Goal: Navigation & Orientation: Find specific page/section

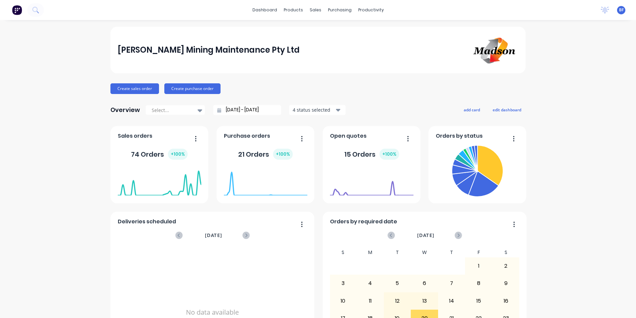
scroll to position [63, 0]
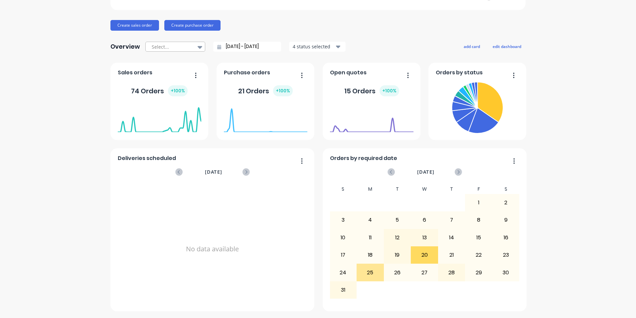
click at [198, 47] on icon at bounding box center [200, 47] width 5 height 3
click at [200, 221] on div "No data available" at bounding box center [213, 248] width 190 height 129
click at [404, 75] on button "button" at bounding box center [406, 76] width 14 height 10
click at [378, 34] on div "[PERSON_NAME] Mining Maintenance Pty Ltd Create sales order Create purchase ord…" at bounding box center [318, 137] width 415 height 348
click at [301, 72] on button "button" at bounding box center [300, 76] width 14 height 10
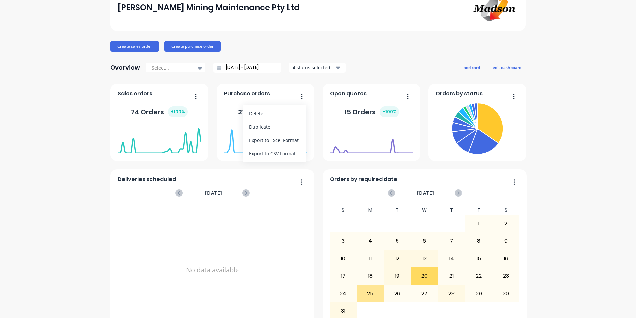
scroll to position [0, 0]
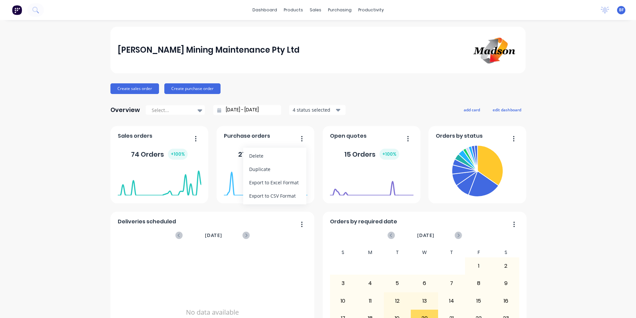
click at [407, 137] on icon "button" at bounding box center [408, 138] width 2 height 7
click at [351, 135] on span "Open quotes" at bounding box center [348, 136] width 37 height 8
click at [143, 138] on span "Sales orders" at bounding box center [135, 136] width 35 height 8
click at [315, 7] on div "sales" at bounding box center [316, 10] width 18 height 10
click at [126, 89] on button "Create sales order" at bounding box center [135, 88] width 49 height 11
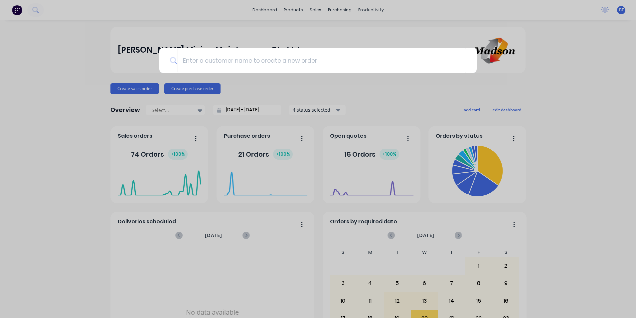
click at [63, 104] on div at bounding box center [318, 159] width 636 height 318
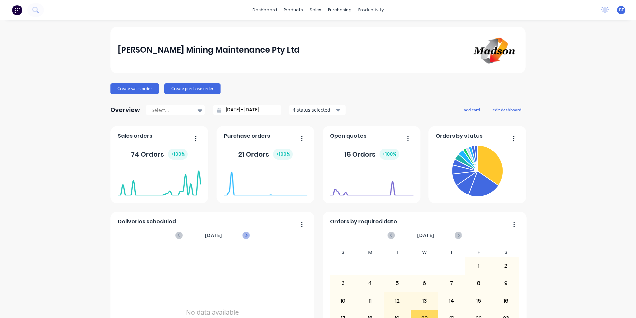
click at [243, 235] on icon at bounding box center [246, 234] width 7 height 7
click at [295, 8] on div "products" at bounding box center [294, 10] width 26 height 10
click at [346, 30] on div "Purchase Orders" at bounding box center [358, 32] width 35 height 6
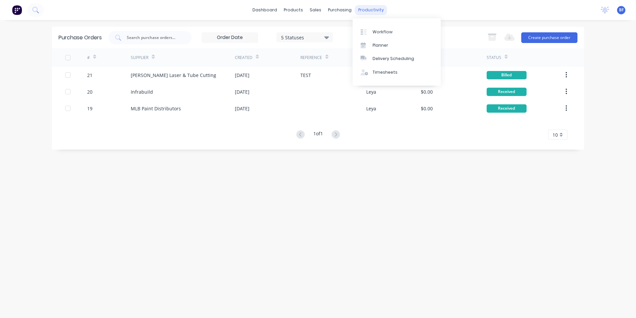
click at [364, 12] on div "productivity" at bounding box center [371, 10] width 32 height 10
click at [377, 30] on div "Workflow" at bounding box center [383, 32] width 20 height 6
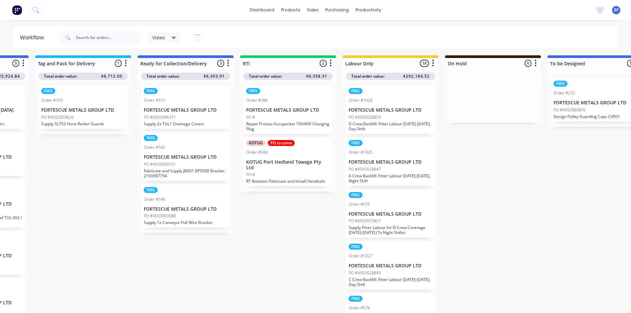
scroll to position [6, 898]
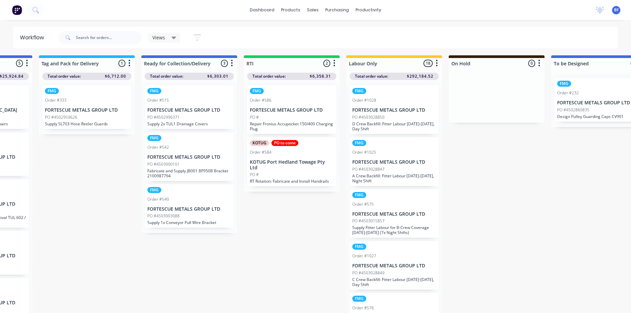
click at [368, 114] on p "PO #4503028850" at bounding box center [369, 117] width 32 height 6
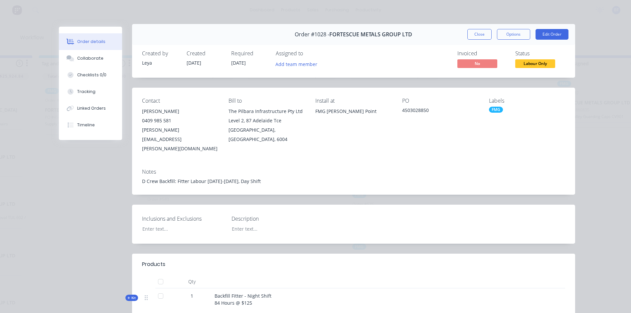
scroll to position [0, 0]
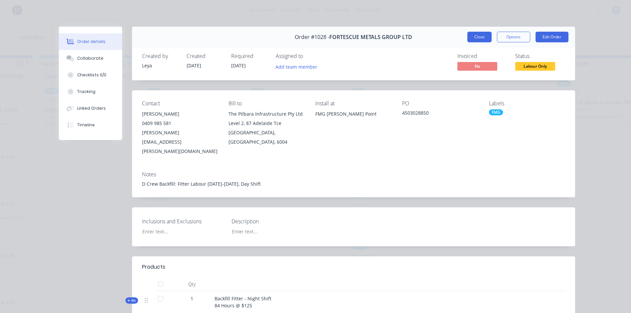
click at [486, 40] on button "Close" at bounding box center [480, 37] width 24 height 11
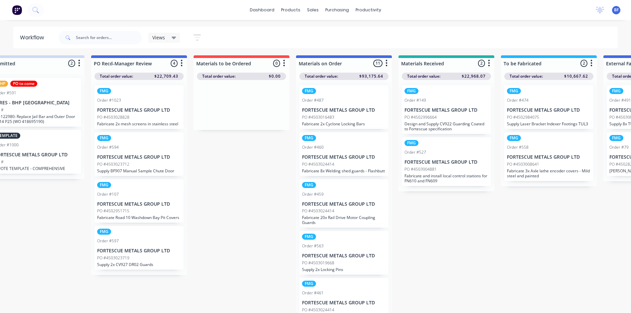
scroll to position [6, 0]
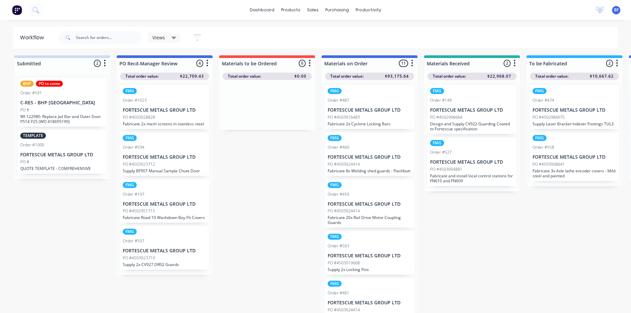
click at [143, 114] on p "PO #4503028828" at bounding box center [139, 117] width 32 height 6
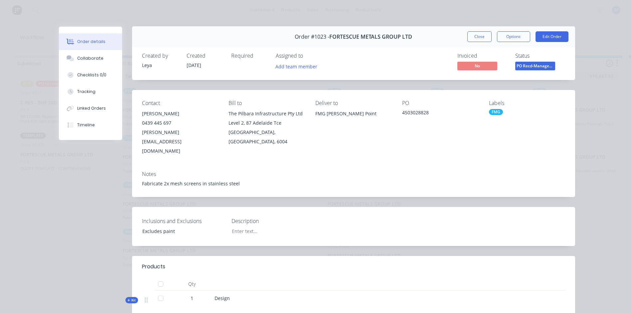
scroll to position [0, 0]
click at [475, 30] on div "Order #1023 - FORTESCUE METALS GROUP LTD Close Options Edit Order" at bounding box center [353, 37] width 443 height 21
click at [475, 35] on button "Close" at bounding box center [480, 37] width 24 height 11
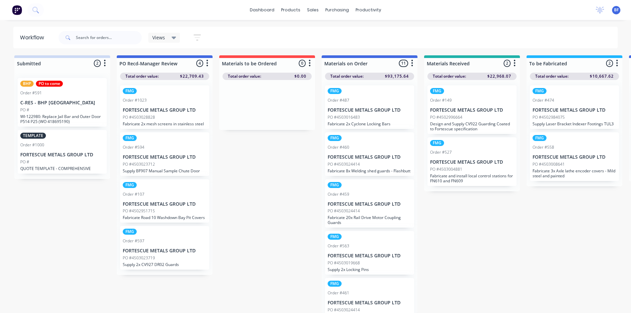
click at [255, 61] on div at bounding box center [267, 63] width 96 height 11
click at [308, 59] on button "button" at bounding box center [310, 63] width 8 height 8
click at [264, 112] on div at bounding box center [267, 105] width 96 height 50
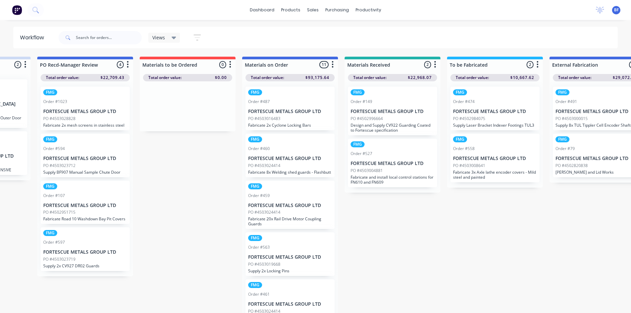
scroll to position [0, 85]
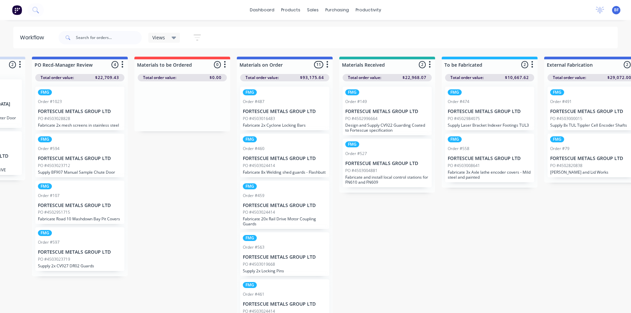
click at [272, 120] on p "PO #4503016483" at bounding box center [259, 119] width 32 height 6
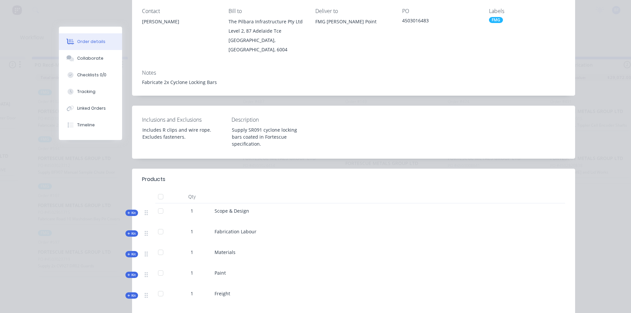
scroll to position [0, 0]
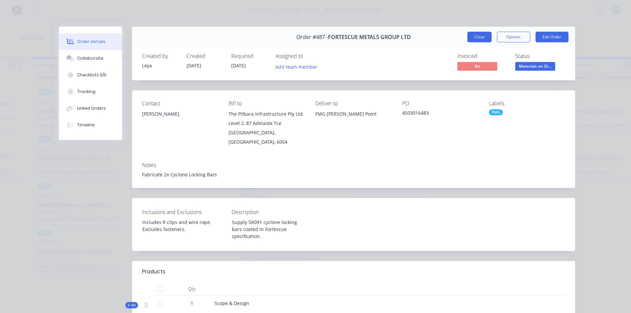
click at [481, 38] on button "Close" at bounding box center [480, 37] width 24 height 11
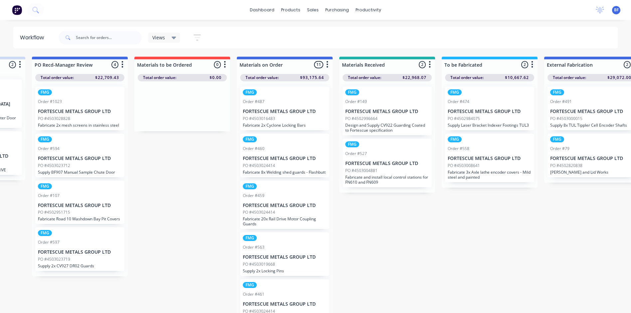
click at [278, 164] on div "PO #4503024414" at bounding box center [285, 165] width 84 height 6
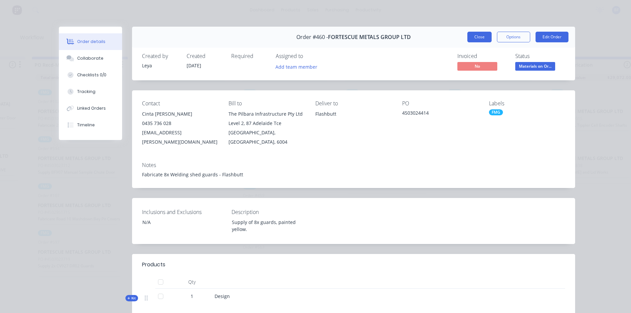
click at [479, 35] on button "Close" at bounding box center [480, 37] width 24 height 11
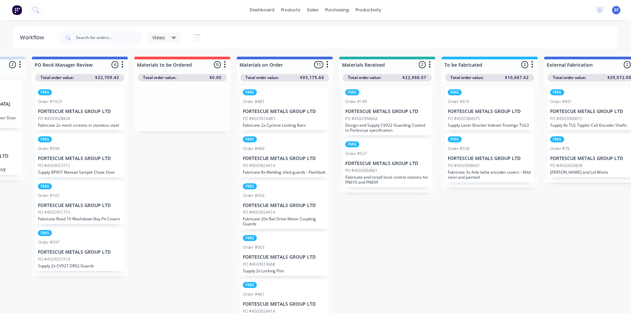
click at [270, 213] on div "FMG Order #459 FORTESCUE METALS GROUP LTD PO #4503024414 Fabricate 20x Rail Dri…" at bounding box center [284, 204] width 89 height 49
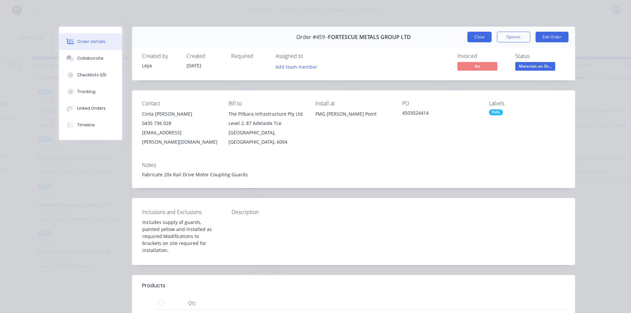
click at [478, 35] on button "Close" at bounding box center [480, 37] width 24 height 11
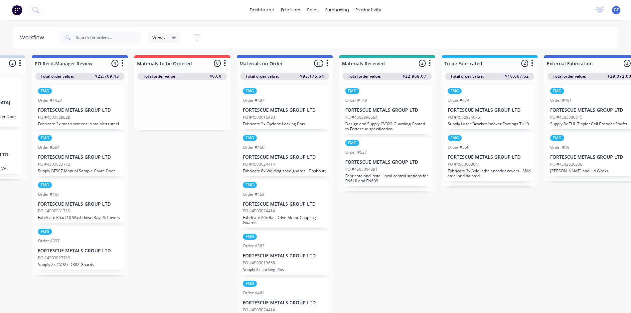
click at [366, 107] on p "FORTESCUE METALS GROUP LTD" at bounding box center [388, 110] width 84 height 6
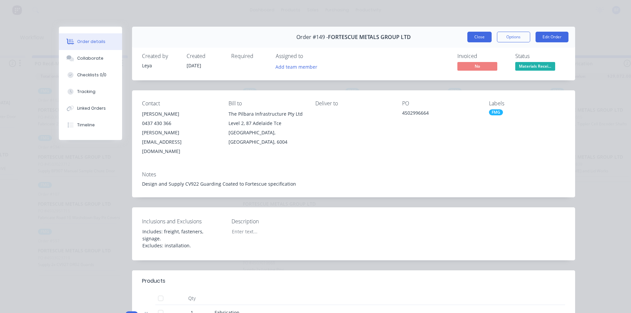
click at [480, 32] on button "Close" at bounding box center [480, 37] width 24 height 11
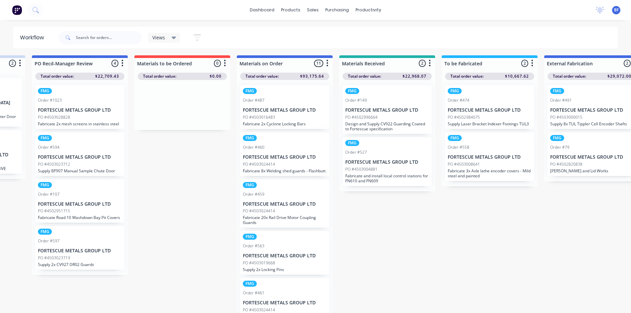
click at [362, 173] on p "Fabricate and install local control stations for FN610 and FN609" at bounding box center [388, 178] width 84 height 10
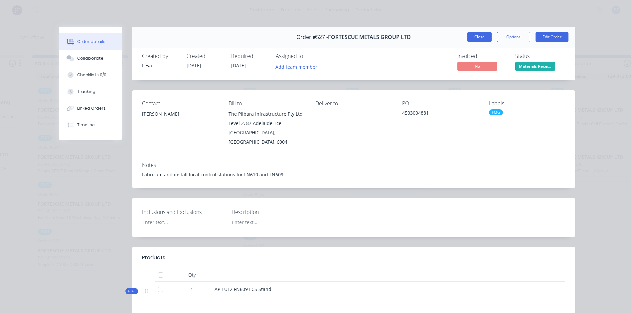
click at [476, 37] on button "Close" at bounding box center [480, 37] width 24 height 11
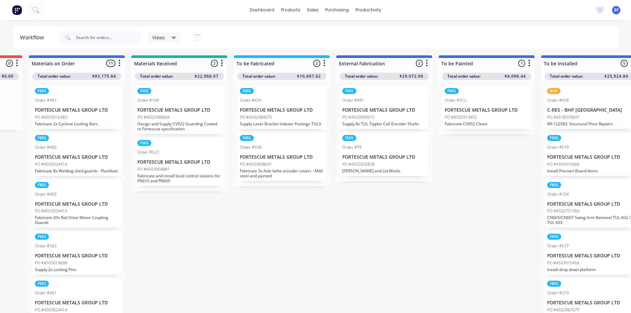
scroll to position [6, 298]
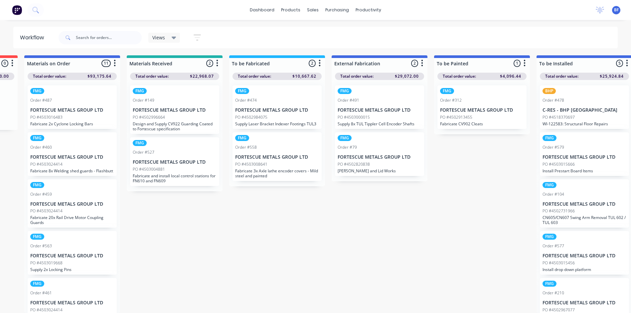
click at [263, 97] on div "Order #474" at bounding box center [277, 100] width 84 height 6
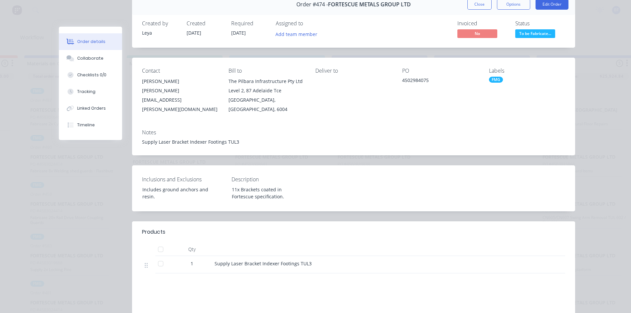
scroll to position [0, 0]
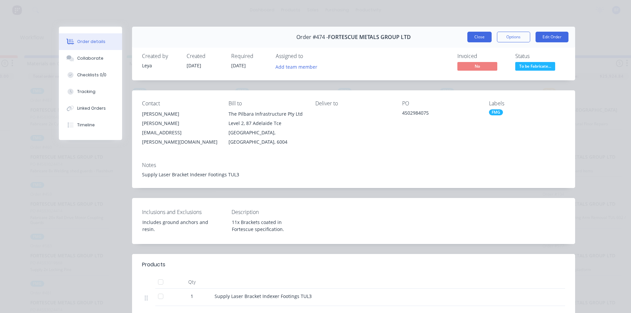
click at [481, 38] on button "Close" at bounding box center [480, 37] width 24 height 11
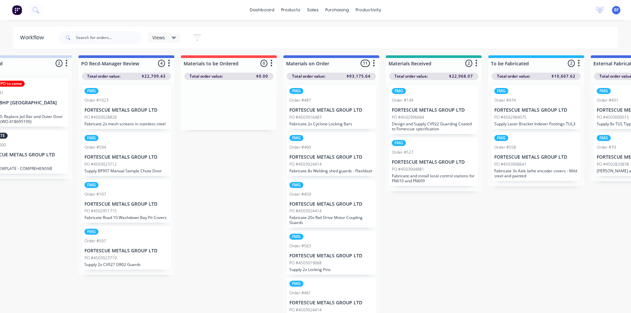
scroll to position [6, 0]
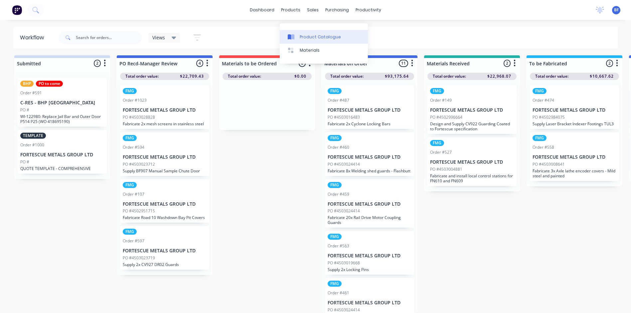
click at [310, 34] on div "Product Catalogue" at bounding box center [320, 37] width 41 height 6
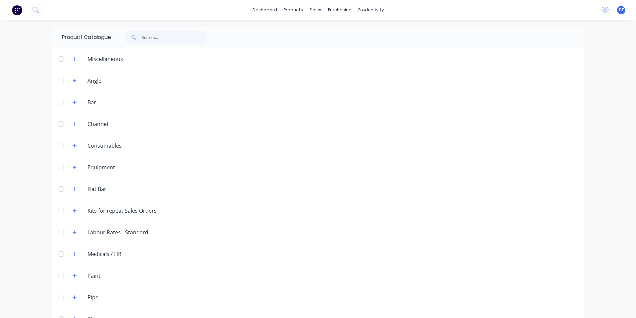
click at [326, 154] on header "Consumables" at bounding box center [318, 145] width 533 height 22
click at [373, 45] on div "Planner" at bounding box center [378, 45] width 16 height 6
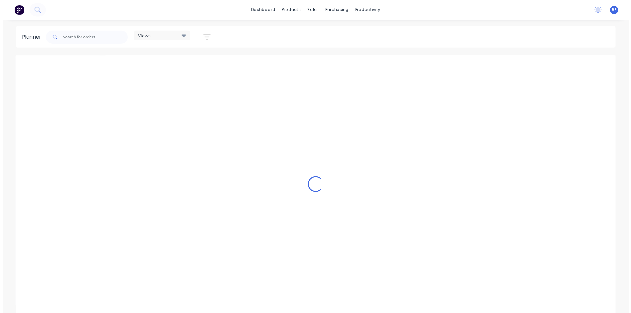
scroll to position [0, 1492]
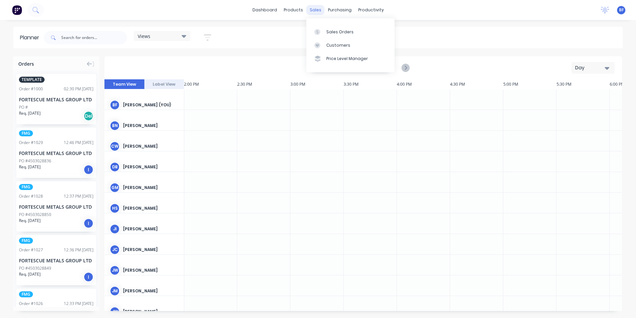
click at [312, 6] on div "sales" at bounding box center [316, 10] width 18 height 10
click at [361, 11] on div "productivity" at bounding box center [371, 10] width 32 height 10
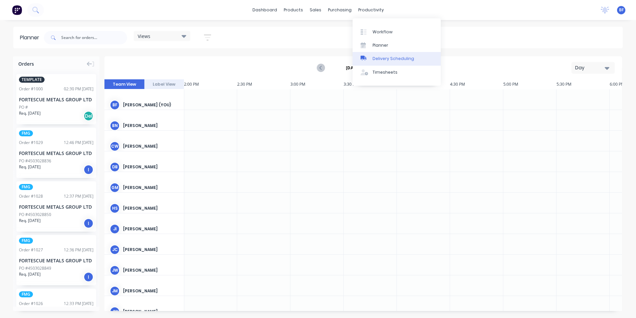
click at [379, 58] on div "Delivery Scheduling" at bounding box center [394, 59] width 42 height 6
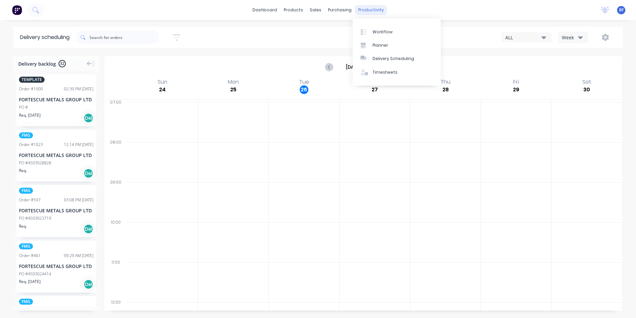
click at [361, 12] on div "productivity" at bounding box center [371, 10] width 32 height 10
click at [375, 31] on div "Workflow" at bounding box center [383, 32] width 20 height 6
